Goal: Find specific page/section: Find specific page/section

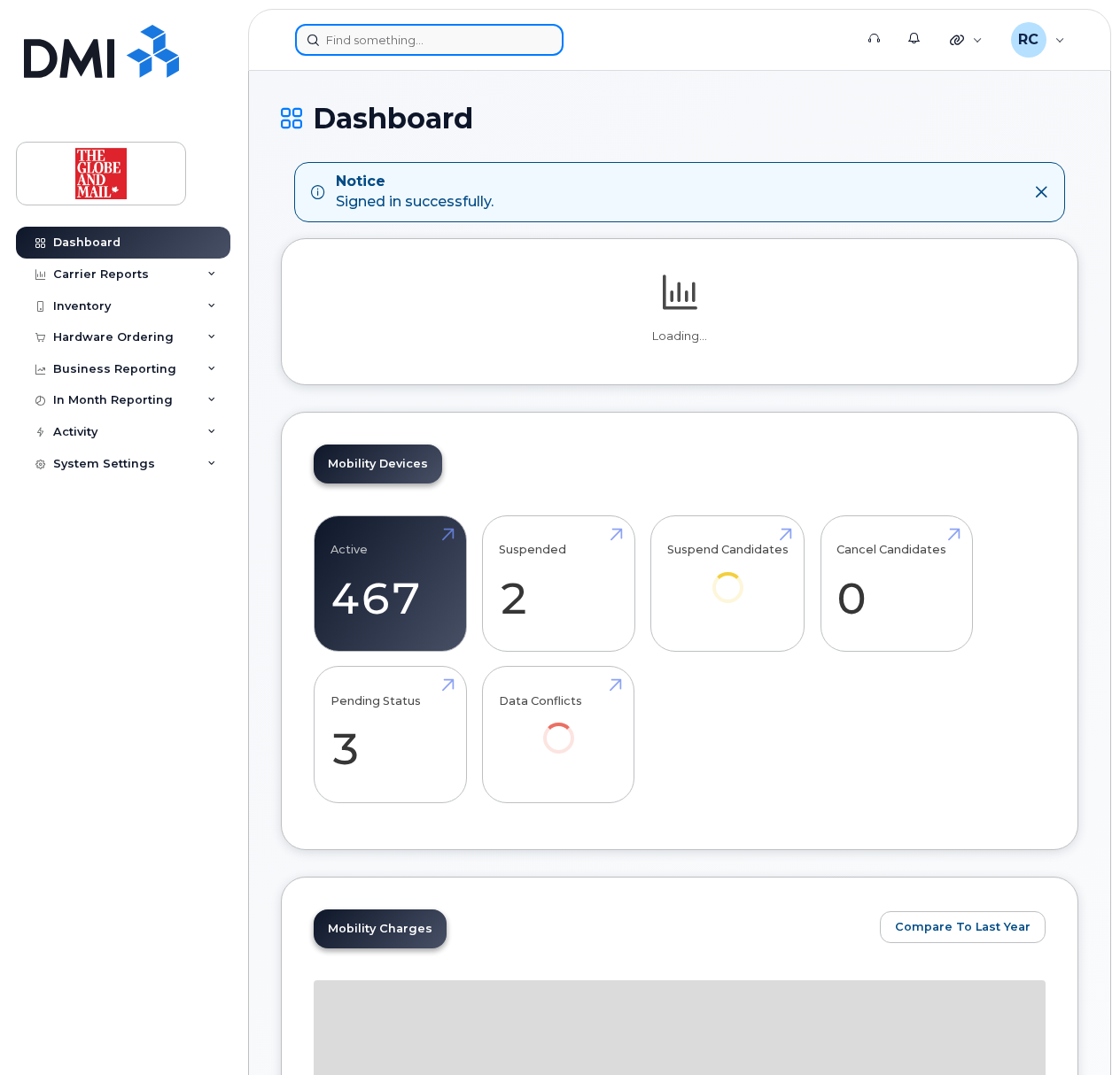
click at [416, 44] on input at bounding box center [428, 40] width 269 height 32
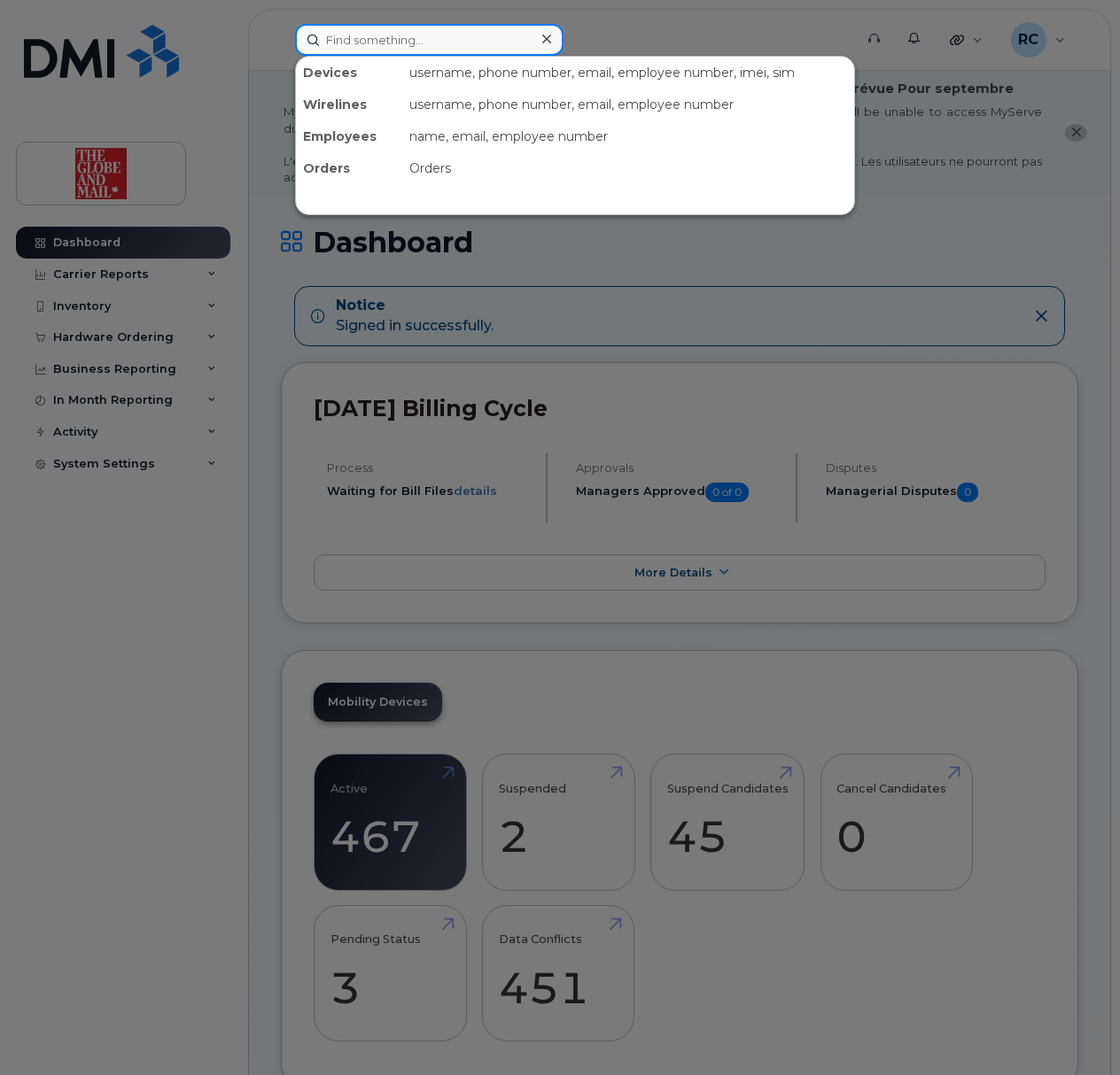
paste input "GFox"
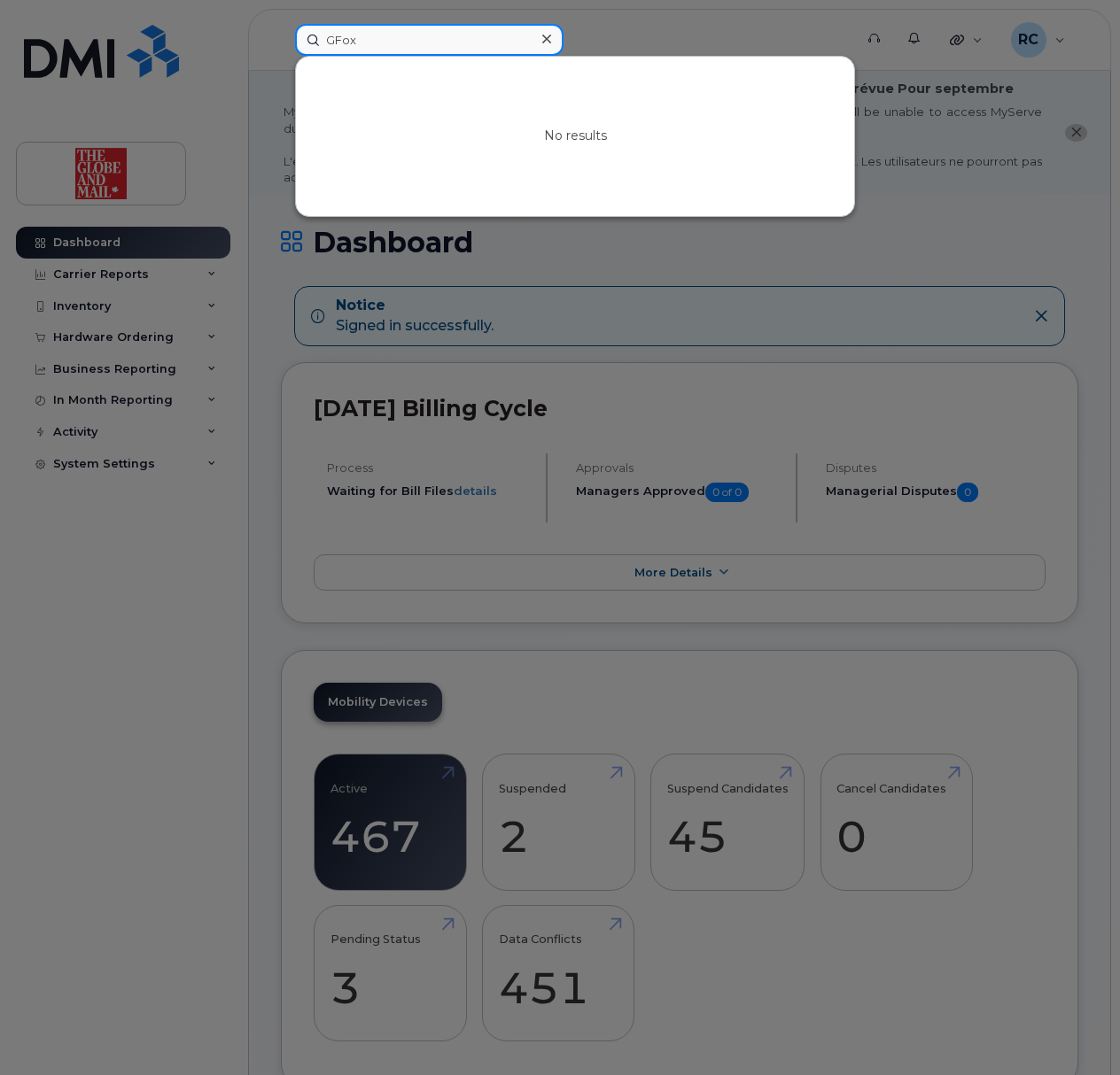
click at [441, 36] on input "GFox" at bounding box center [428, 40] width 269 height 32
drag, startPoint x: 202, startPoint y: 57, endPoint x: -172, endPoint y: 65, distance: 374.1
type input "godas"
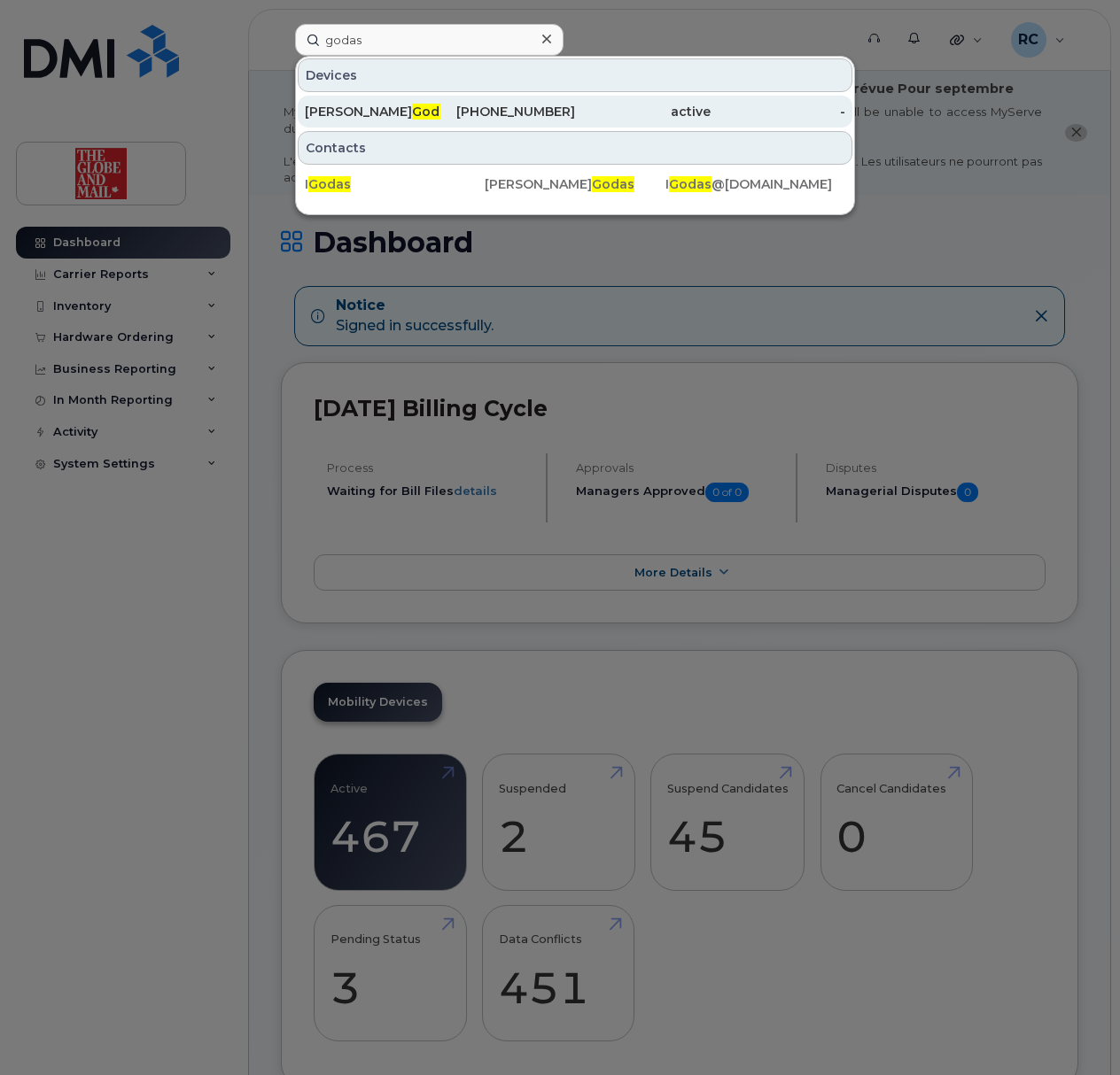
click at [405, 110] on div "Ian Godas" at bounding box center [372, 111] width 136 height 18
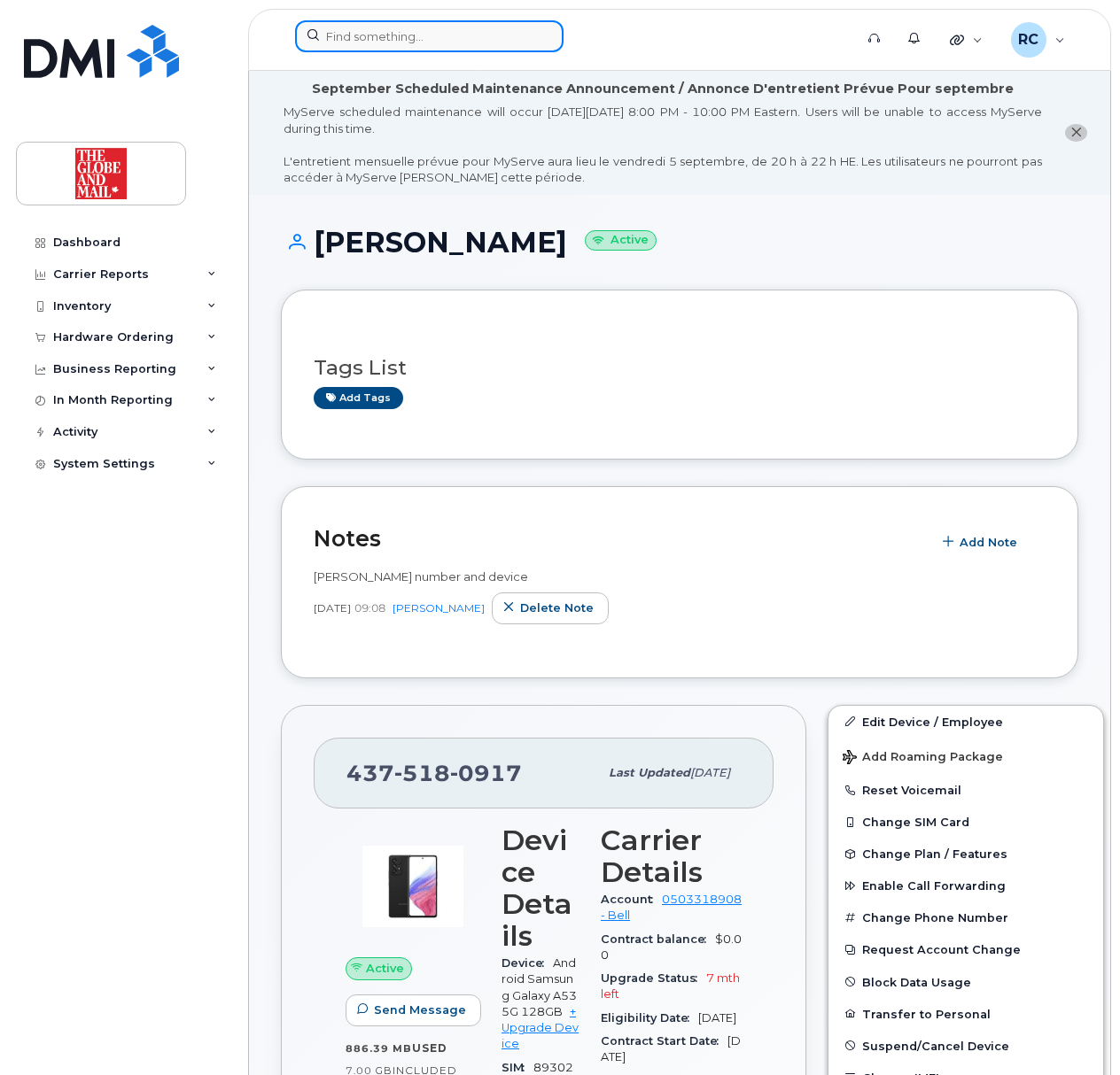
click at [391, 36] on input at bounding box center [428, 37] width 269 height 32
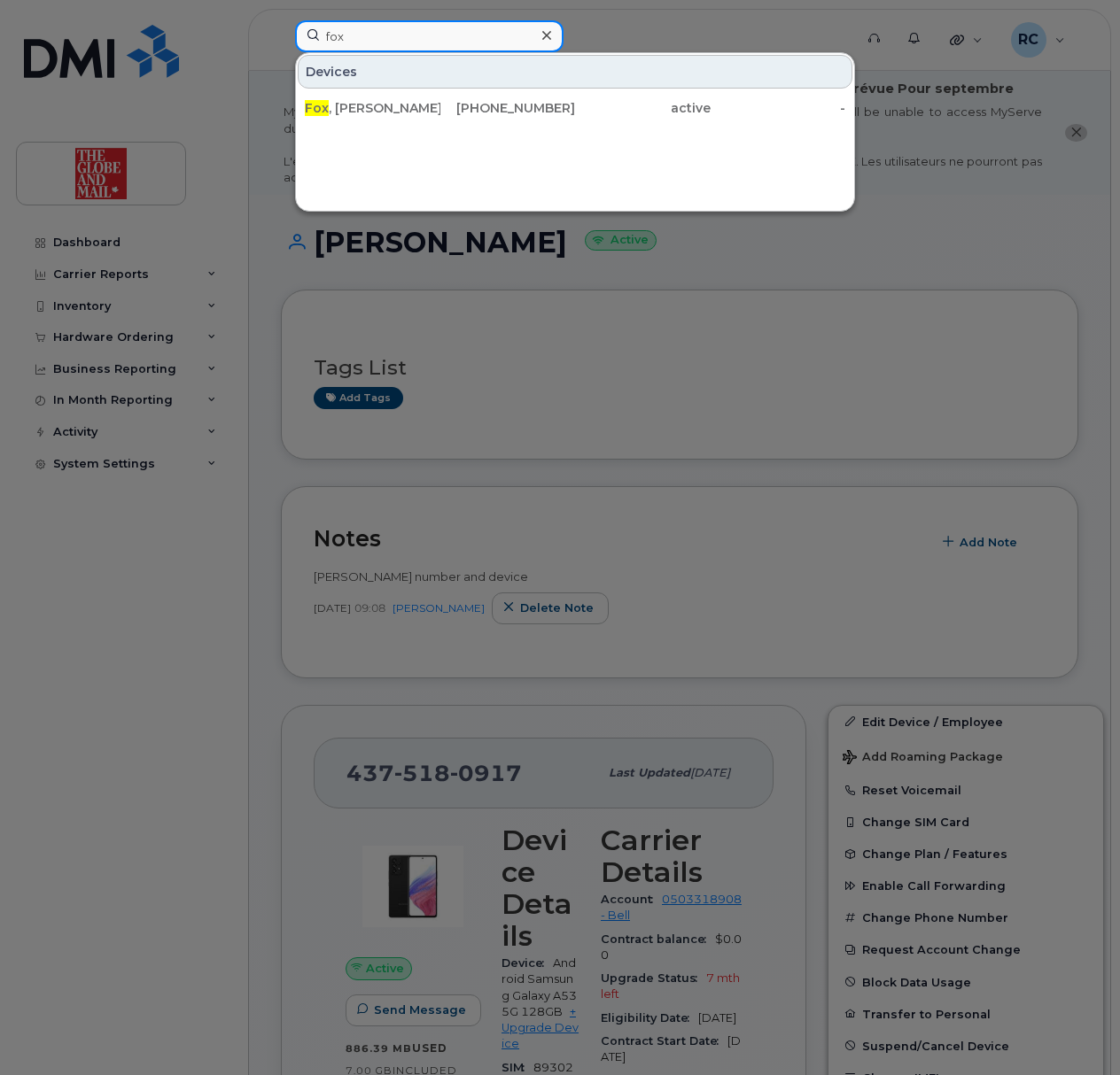
type input "fox"
click at [548, 33] on icon at bounding box center [547, 36] width 9 height 9
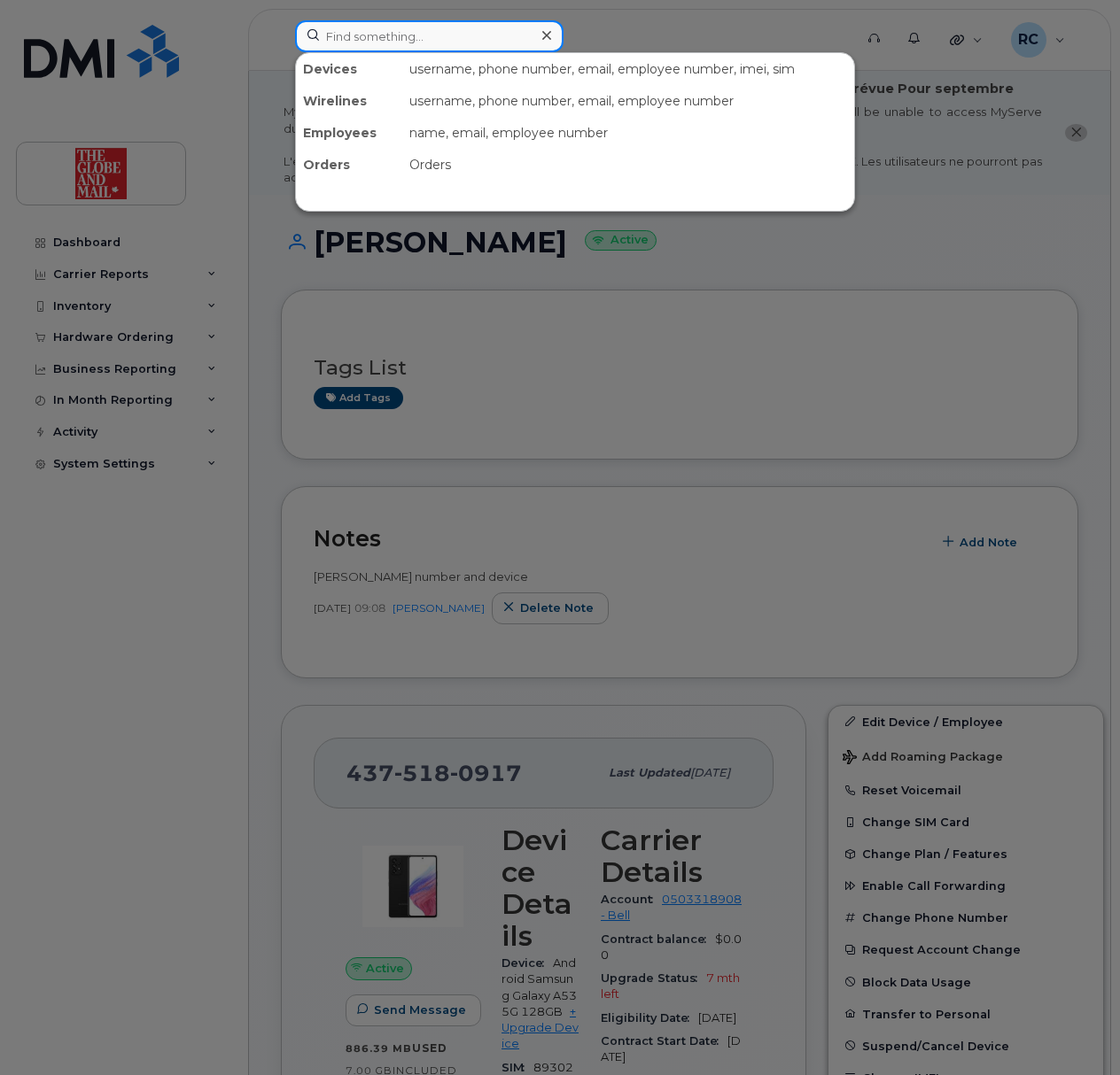
click at [448, 44] on input at bounding box center [428, 37] width 269 height 32
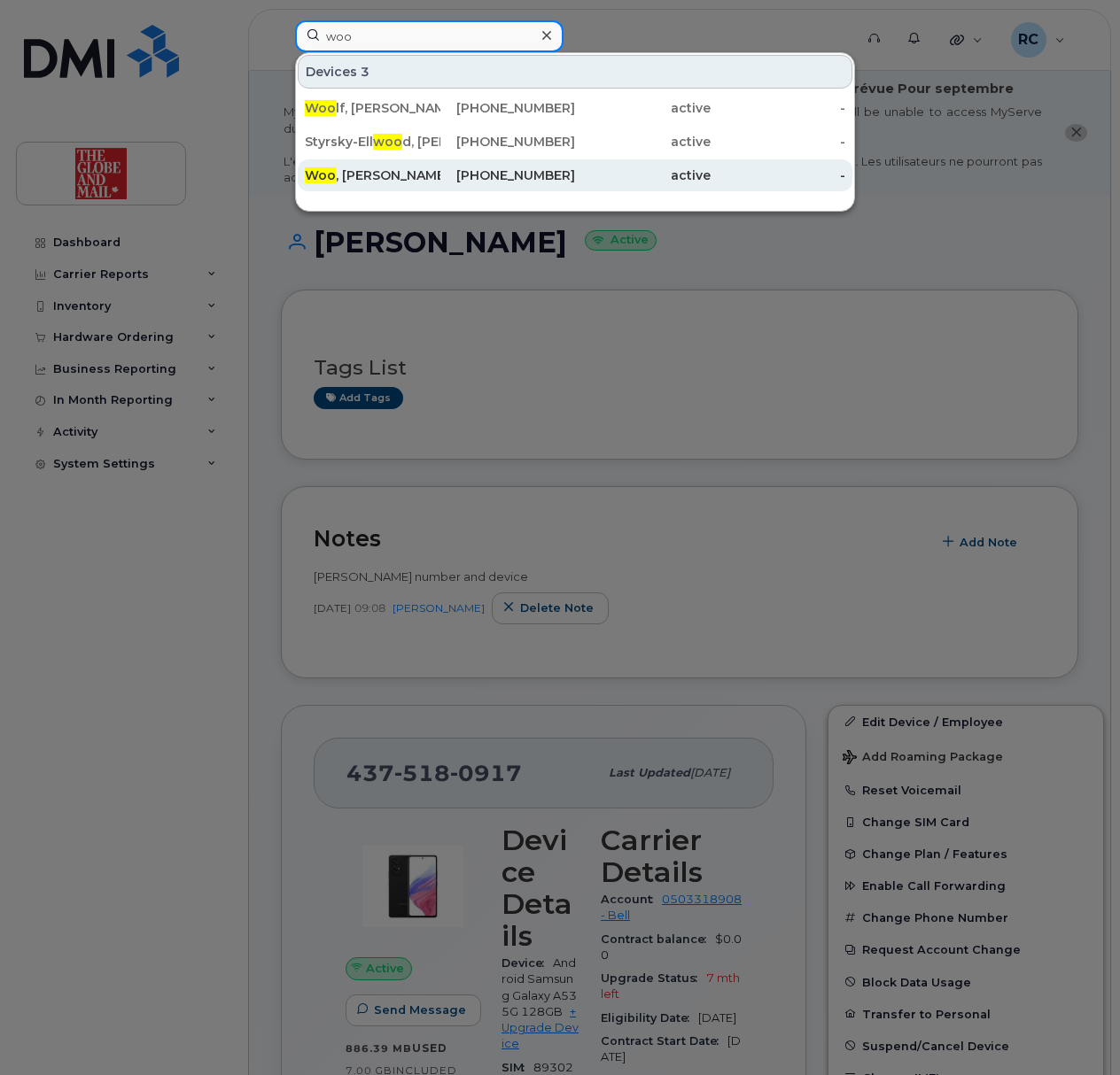
type input "woo"
click at [331, 171] on span "Woo" at bounding box center [320, 175] width 31 height 16
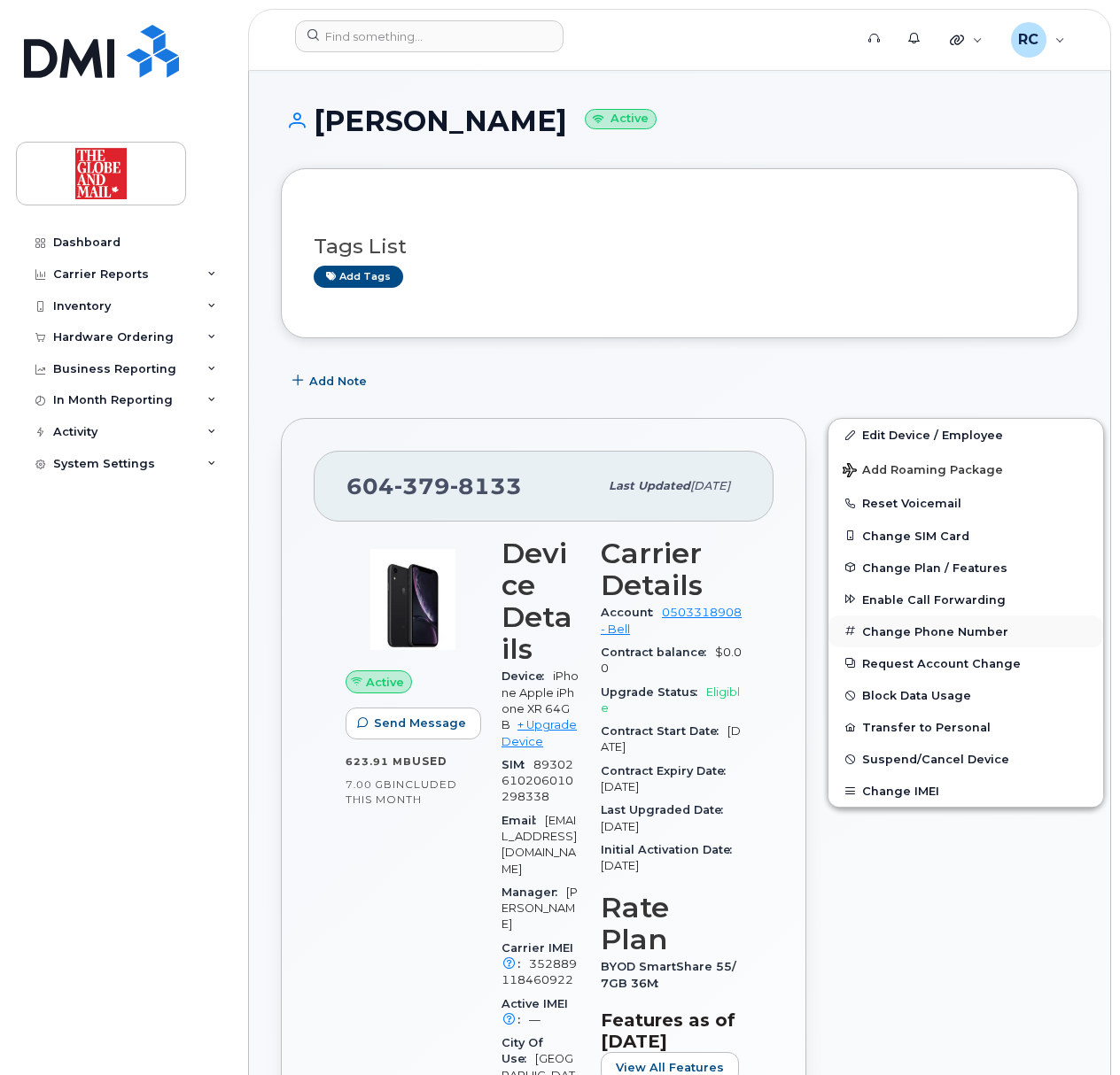
scroll to position [235, 0]
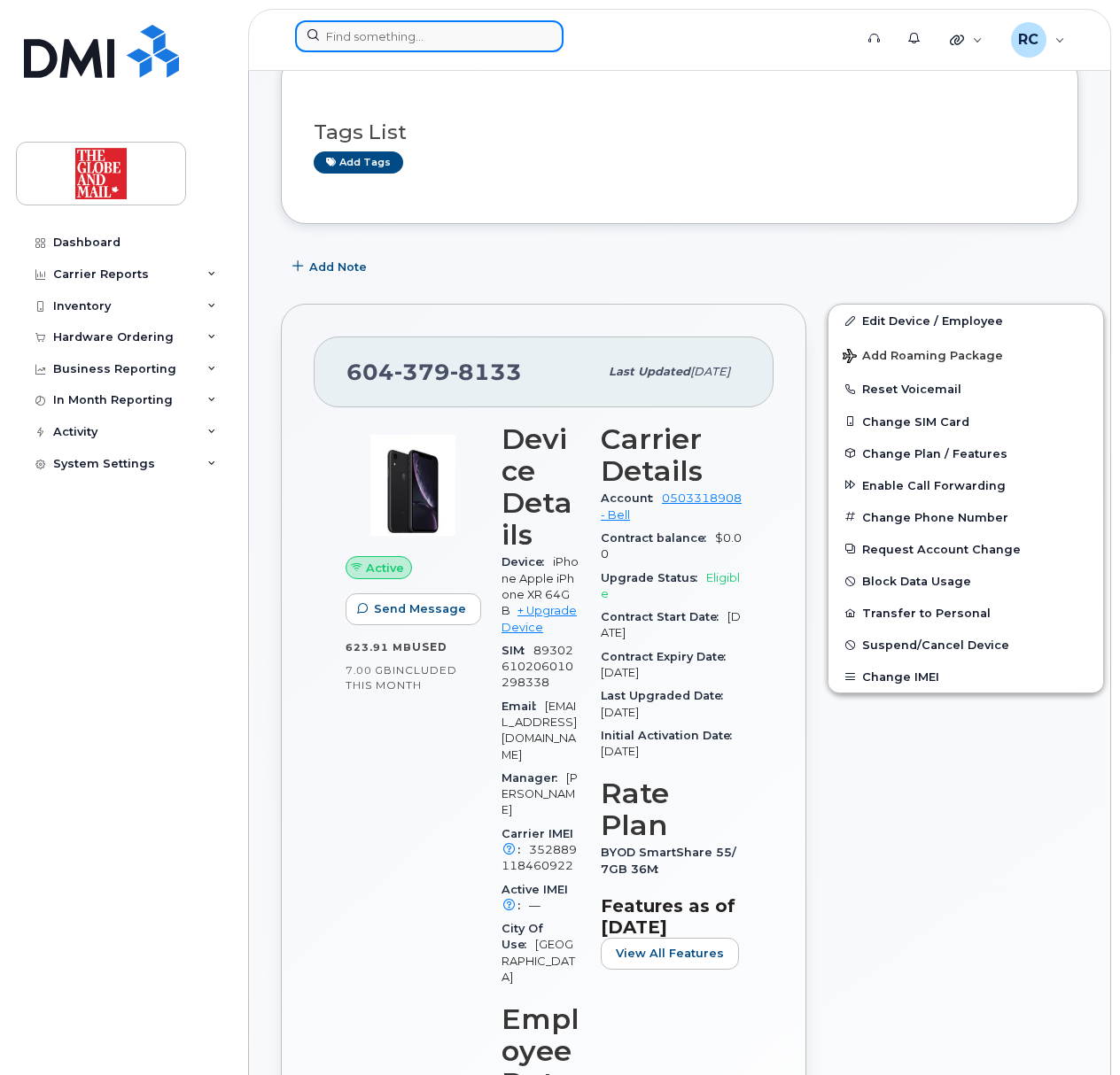
click at [372, 40] on input at bounding box center [428, 37] width 269 height 32
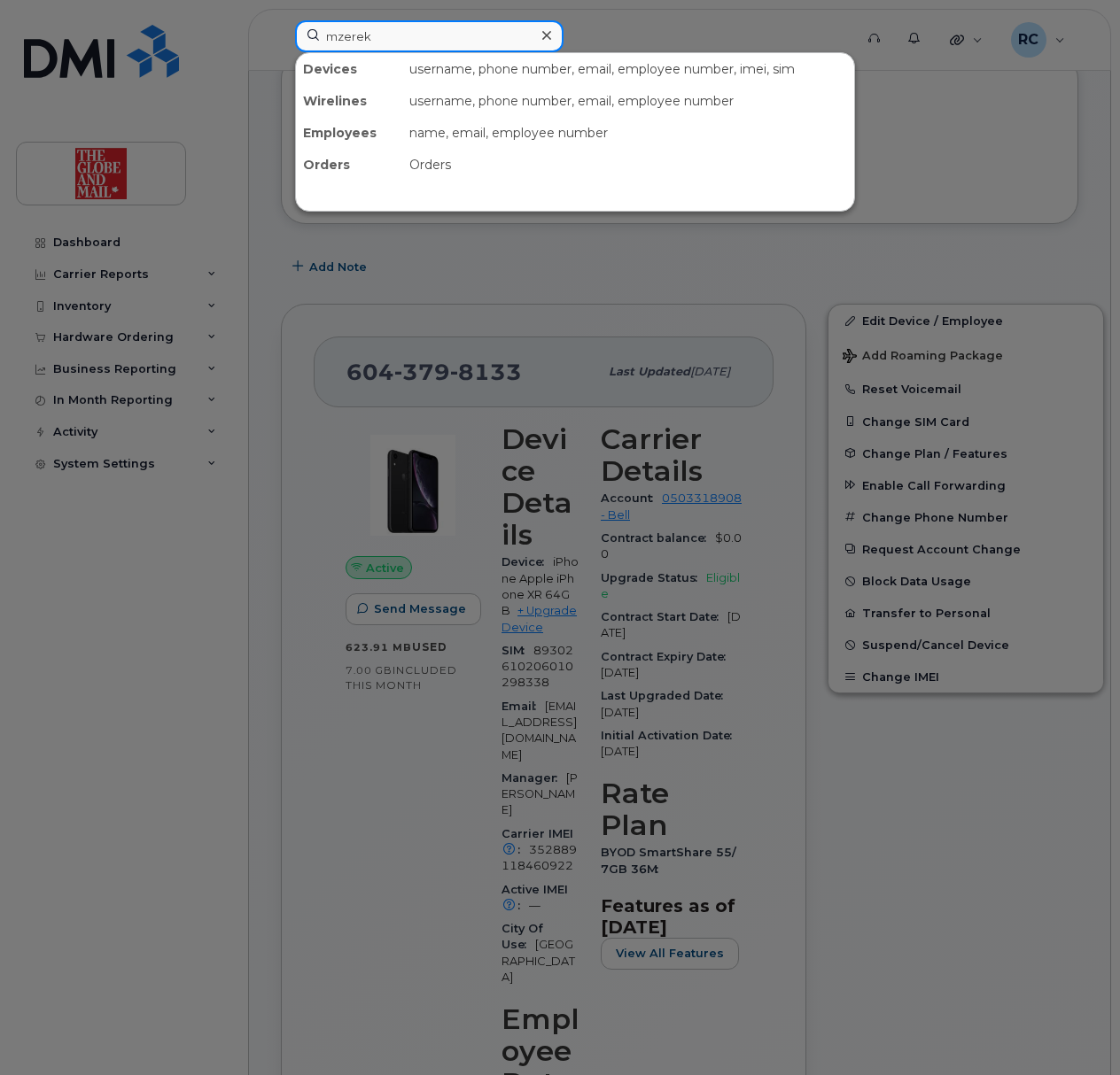
type input "mzerek"
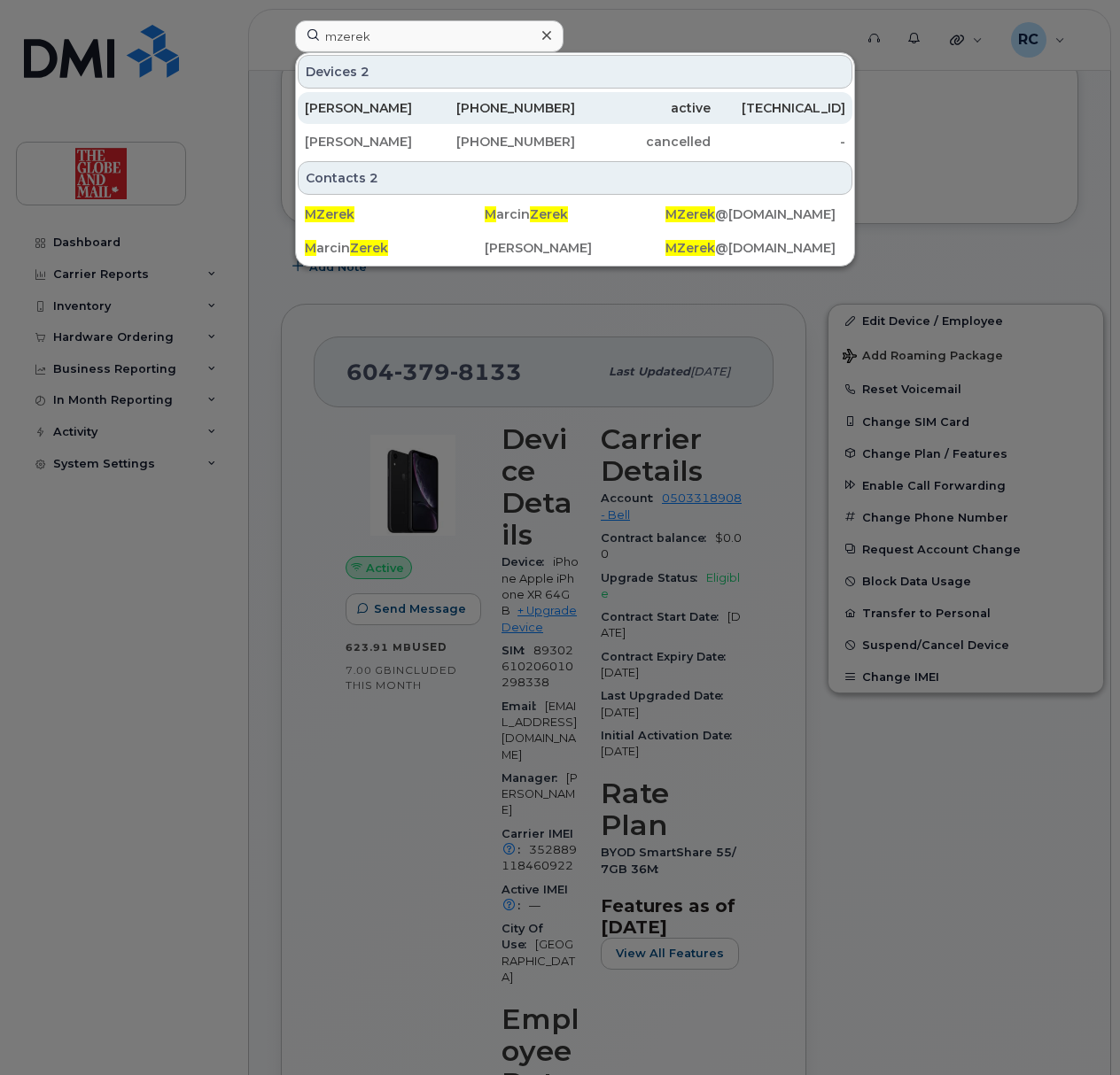
click at [355, 106] on div "Zerek, Marcin" at bounding box center [372, 108] width 136 height 18
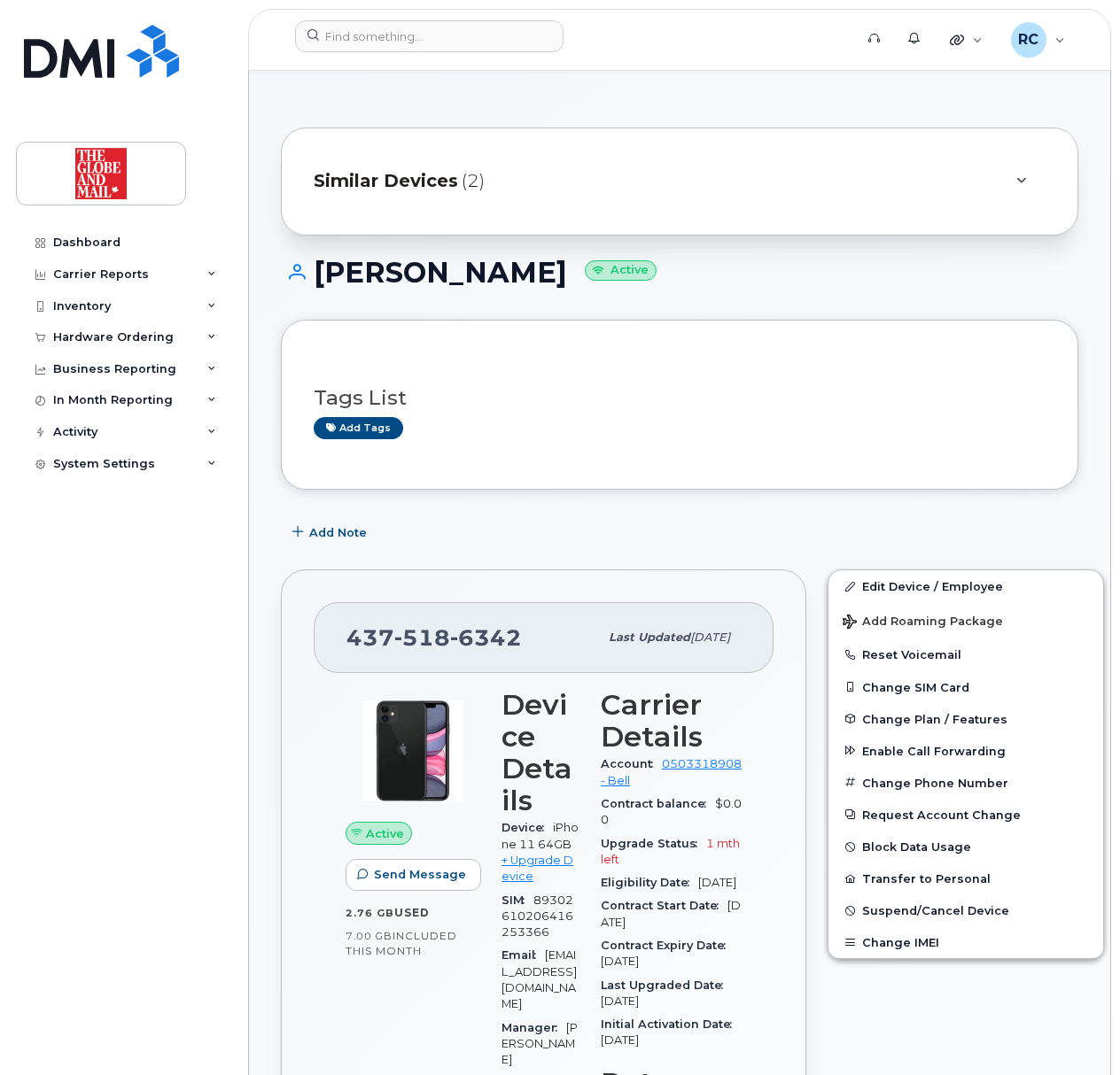
scroll to position [235, 0]
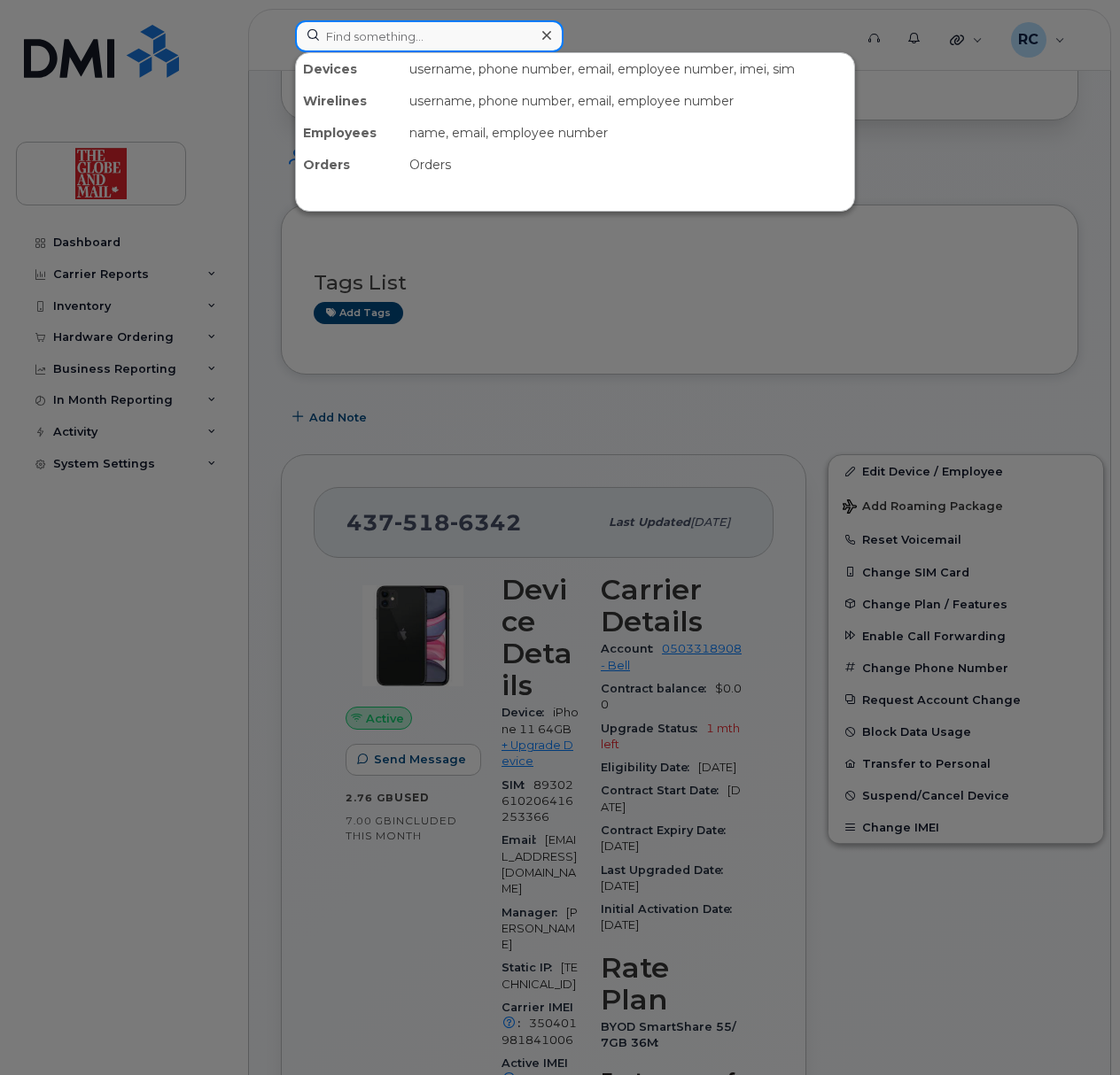
click at [398, 36] on input at bounding box center [428, 37] width 269 height 32
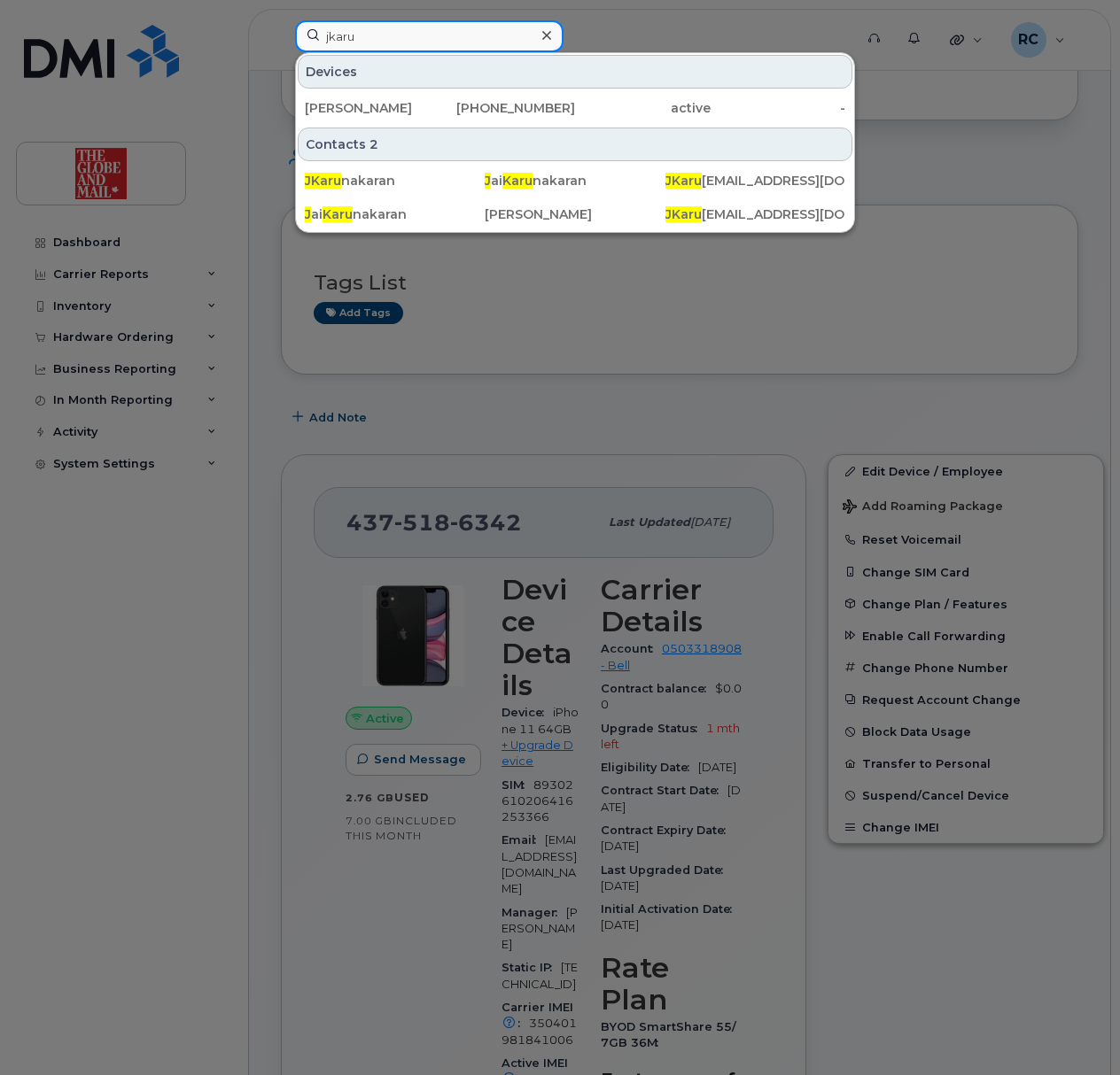
type input "jkaru"
click at [446, 93] on div "Karunakaran, Jai 416-697-8806 active -" at bounding box center [574, 108] width 558 height 35
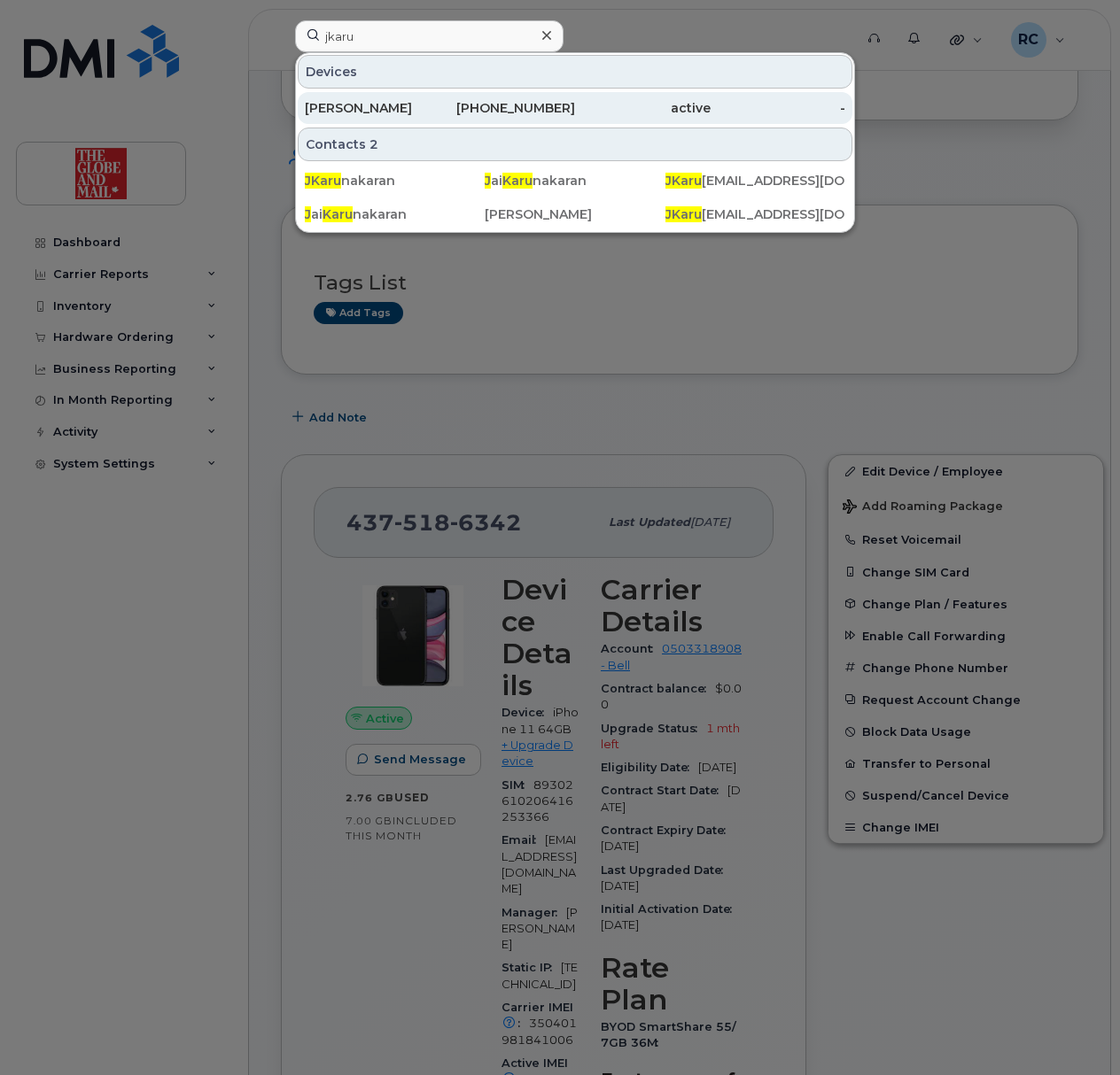
click at [432, 103] on div "[PERSON_NAME]" at bounding box center [372, 108] width 136 height 18
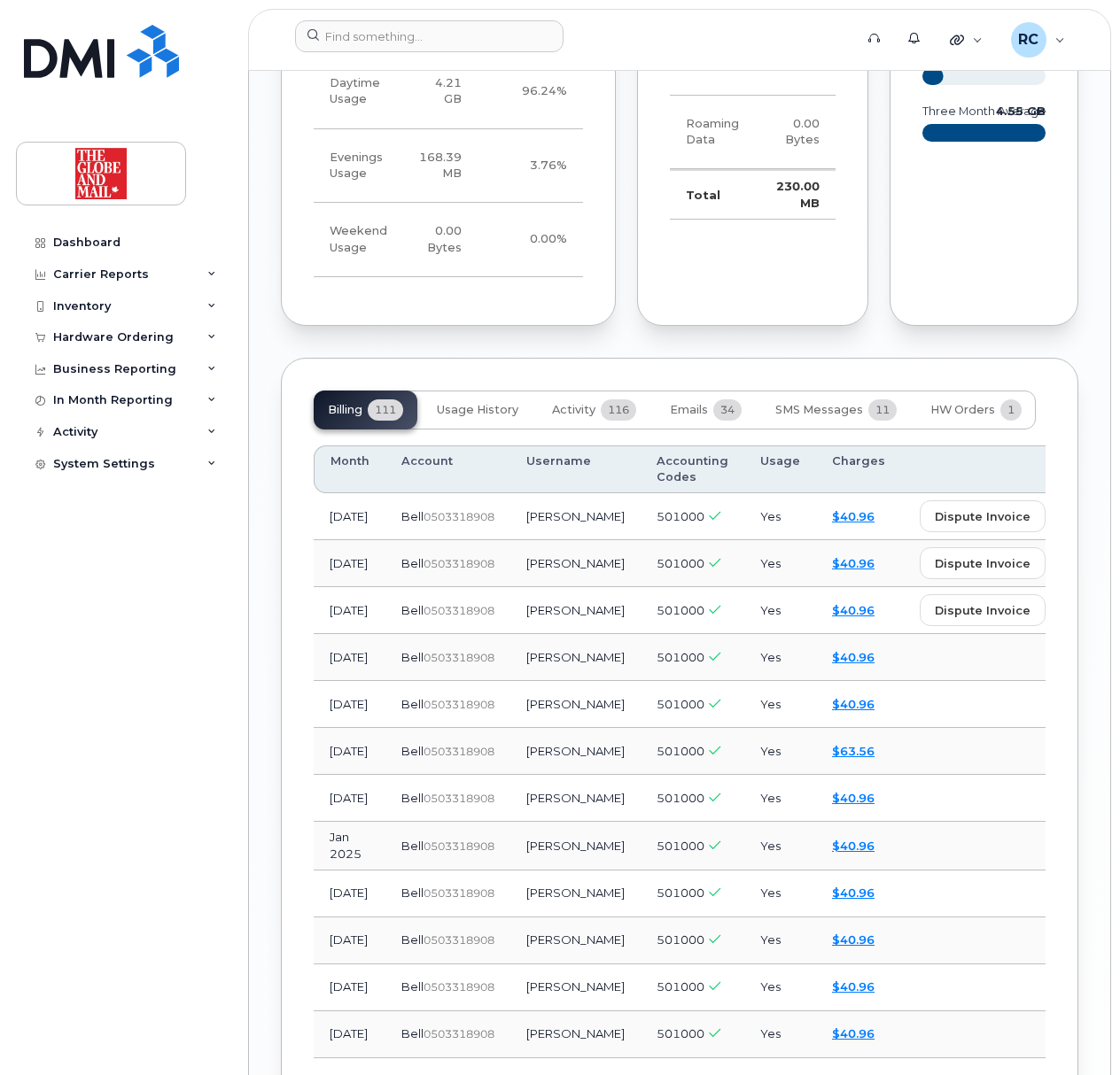
scroll to position [2007, 0]
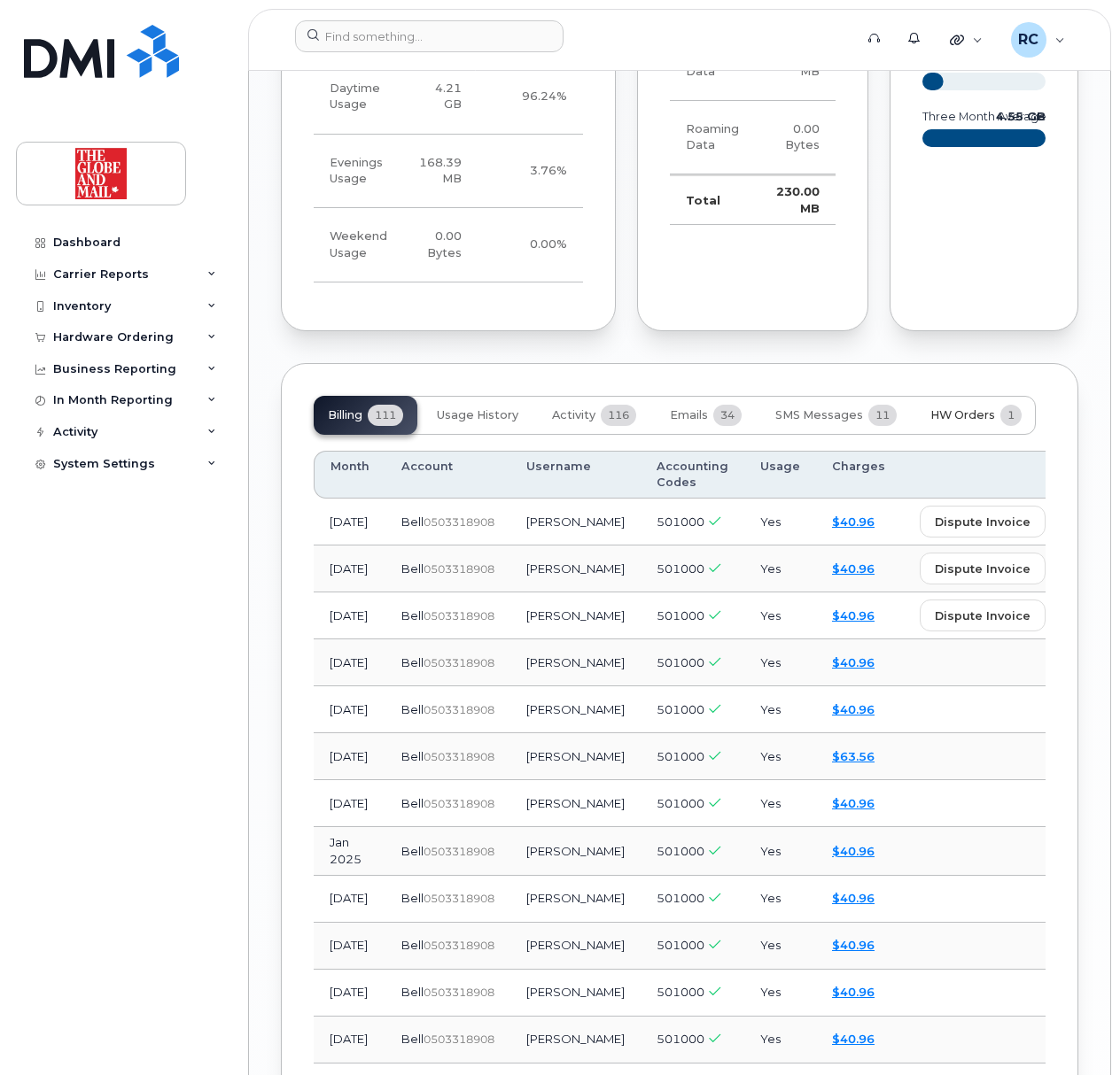
click at [982, 409] on span "HW Orders" at bounding box center [963, 416] width 65 height 14
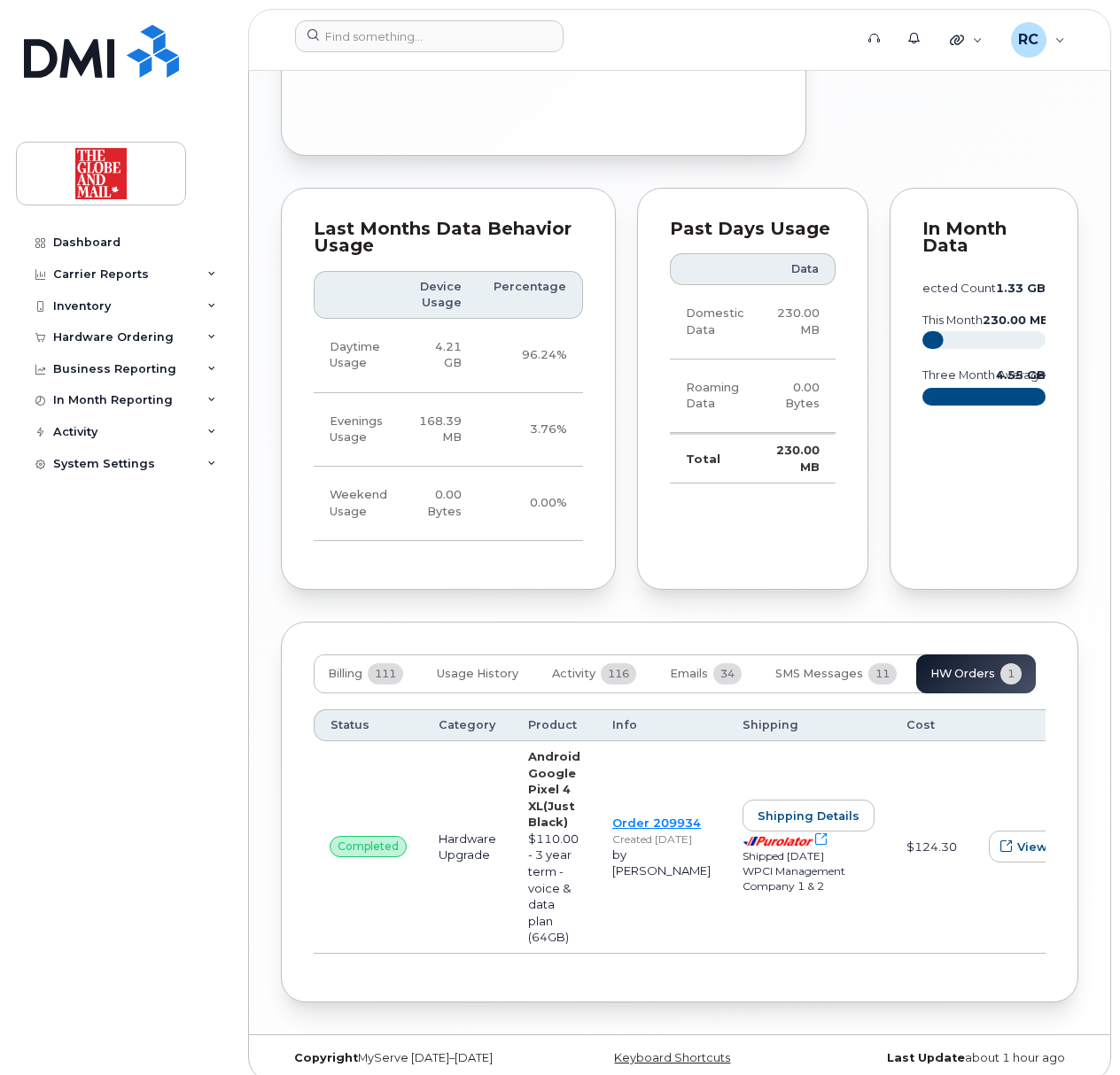
scroll to position [1737, 0]
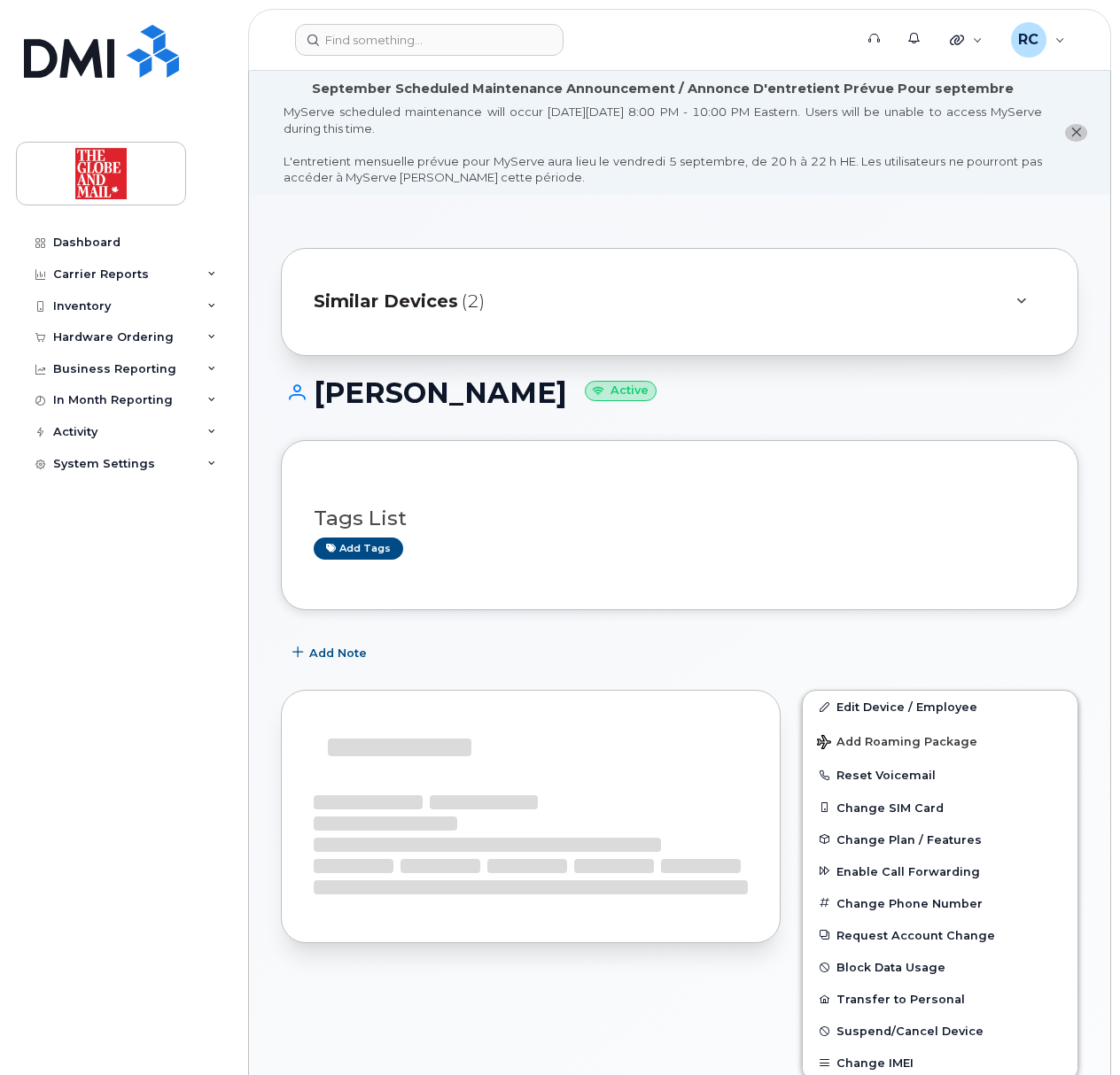
drag, startPoint x: 681, startPoint y: 590, endPoint x: 685, endPoint y: 576, distance: 14.6
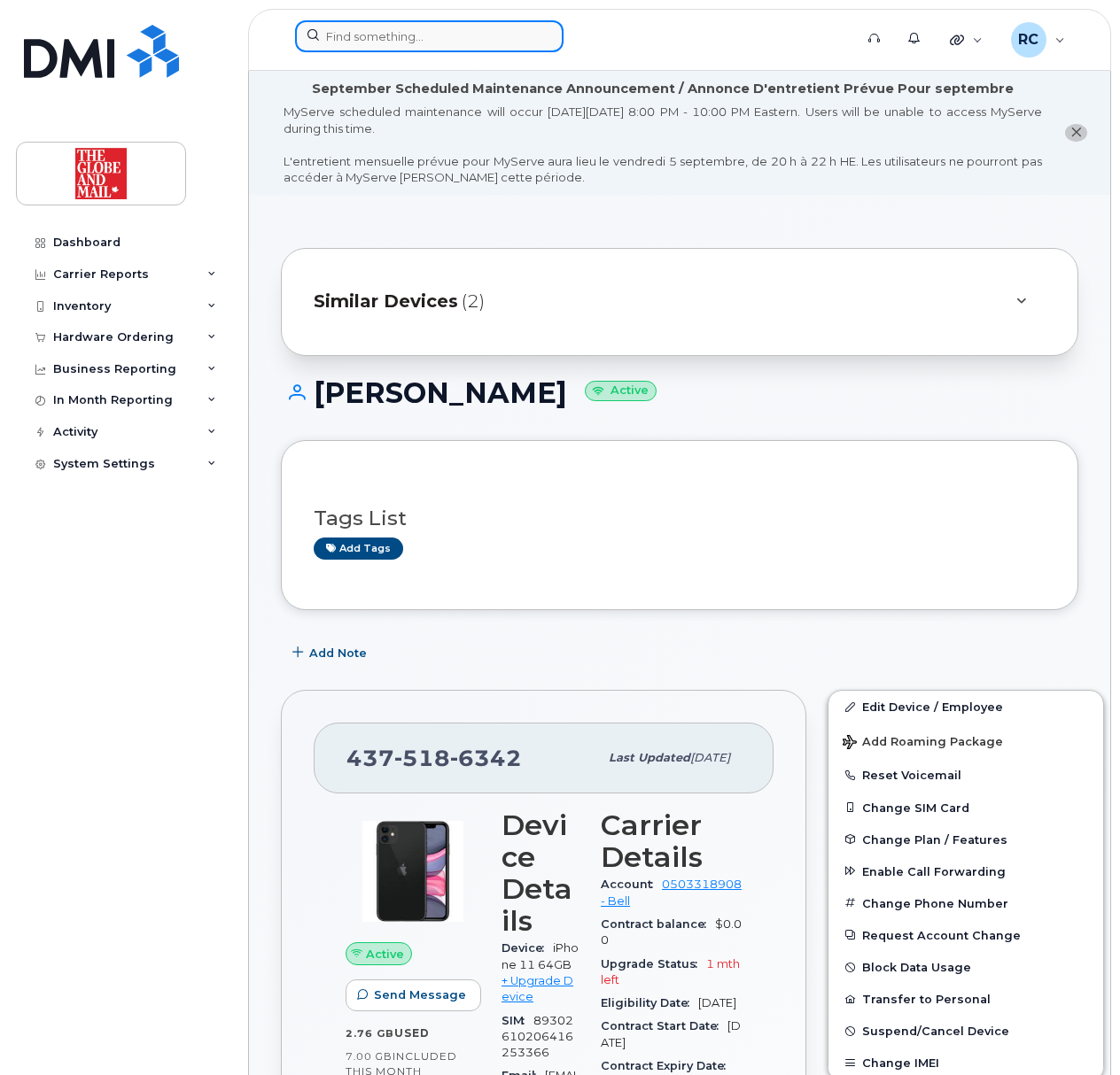
click at [436, 42] on input at bounding box center [428, 37] width 269 height 32
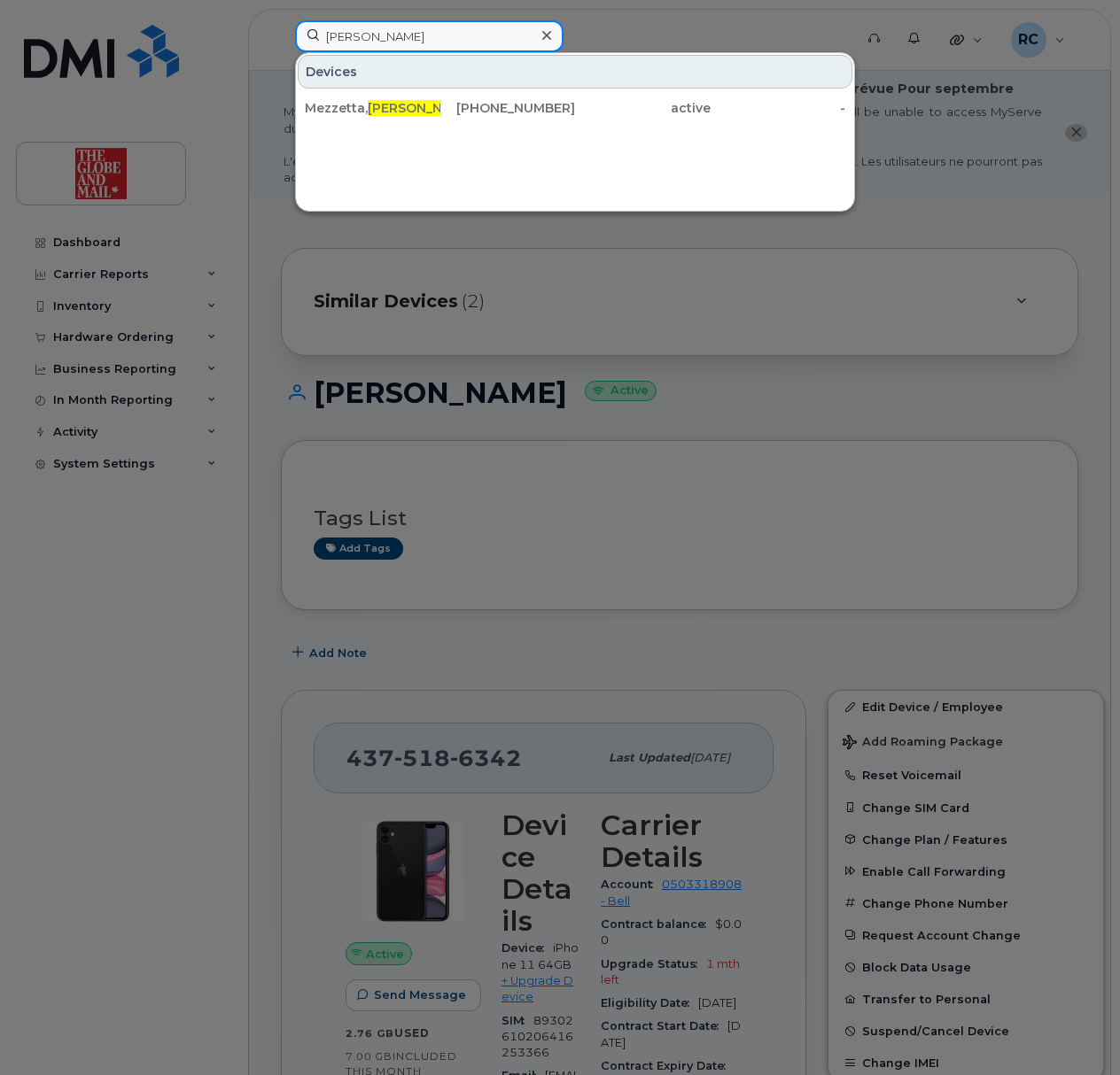
type input "rudy"
click at [552, 40] on div at bounding box center [546, 36] width 26 height 26
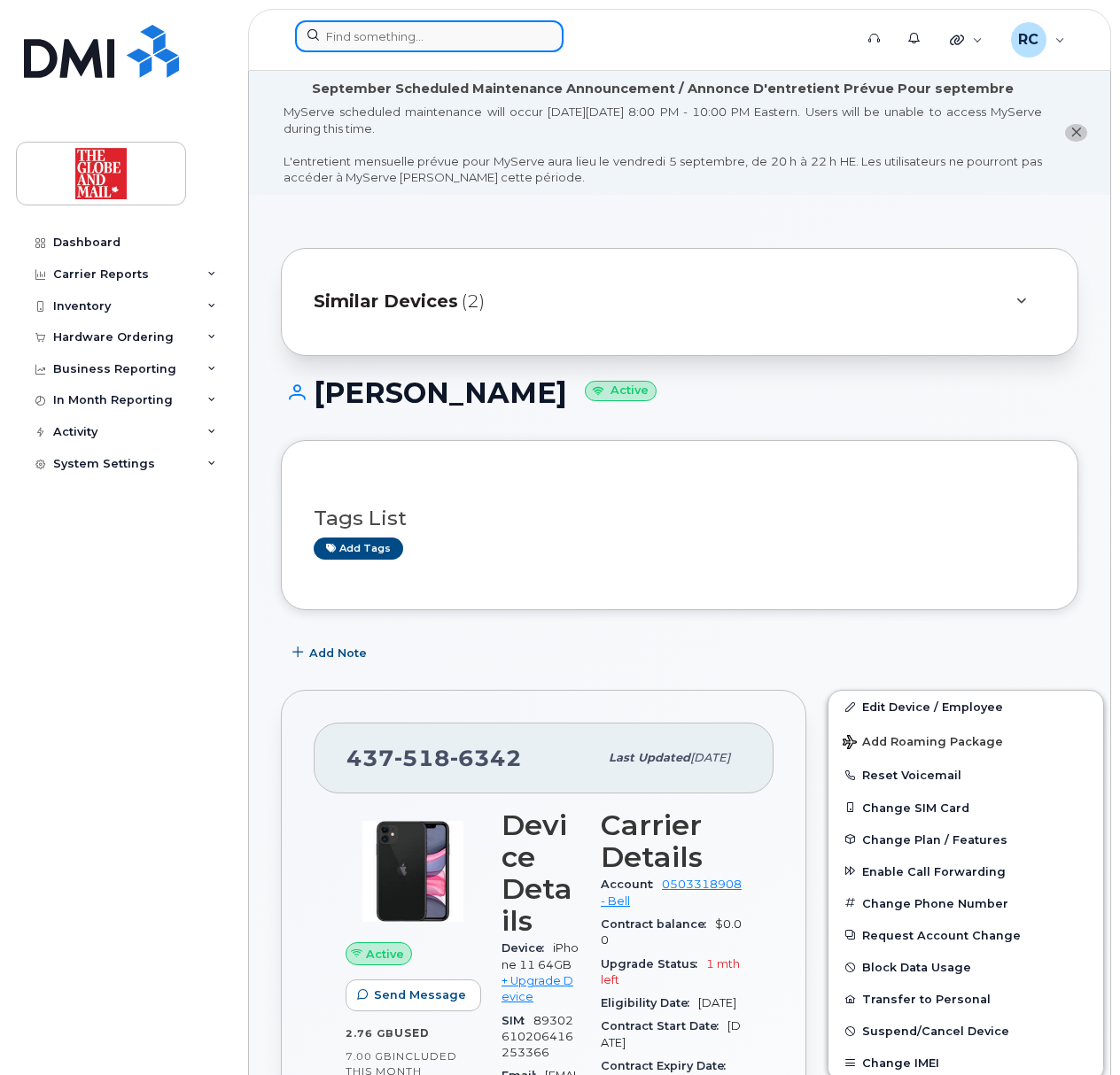
click at [423, 39] on input at bounding box center [428, 37] width 269 height 32
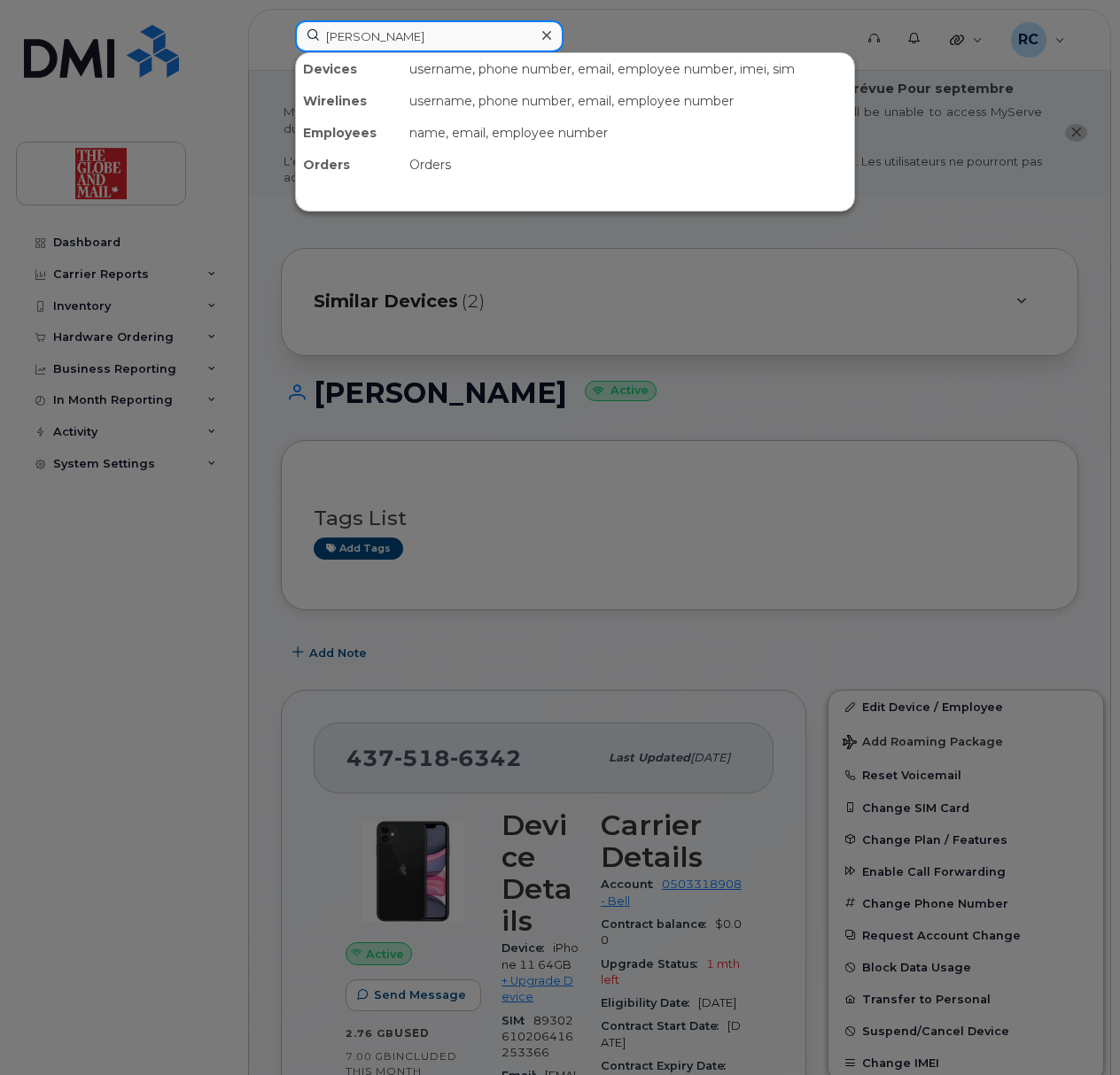
type input "bowes"
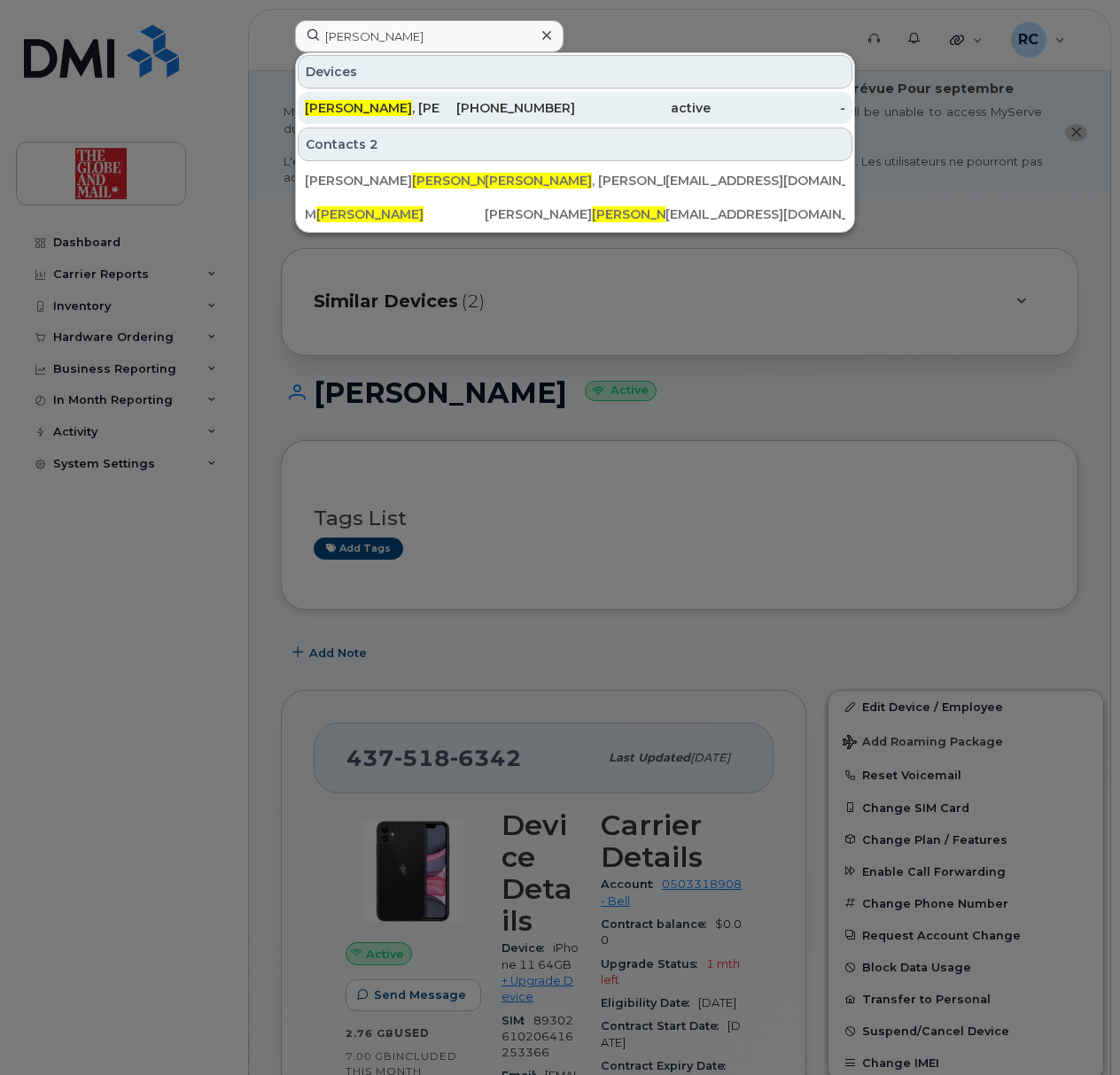
click at [370, 108] on div "Bowes , Melanie" at bounding box center [372, 108] width 136 height 18
